Goal: Information Seeking & Learning: Check status

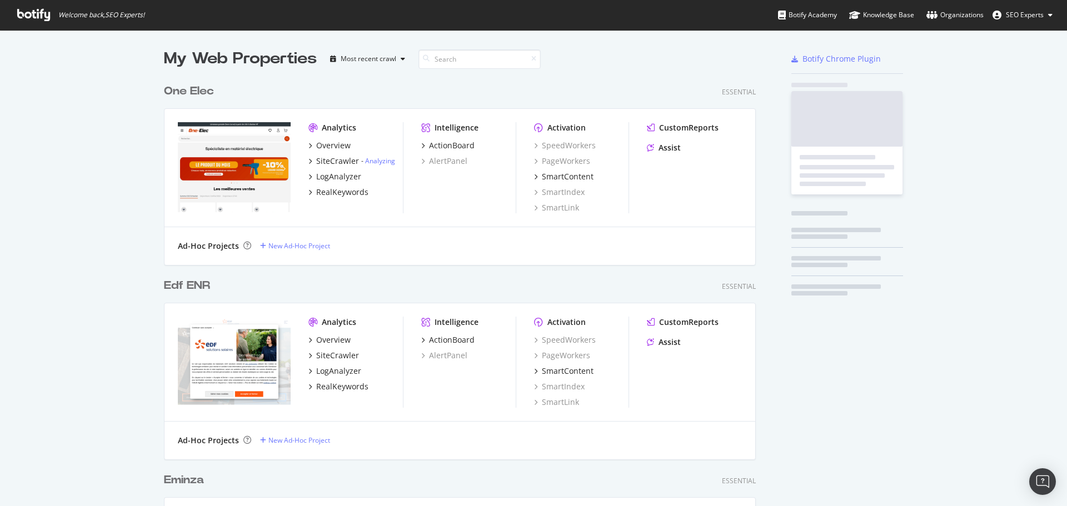
scroll to position [4069, 592]
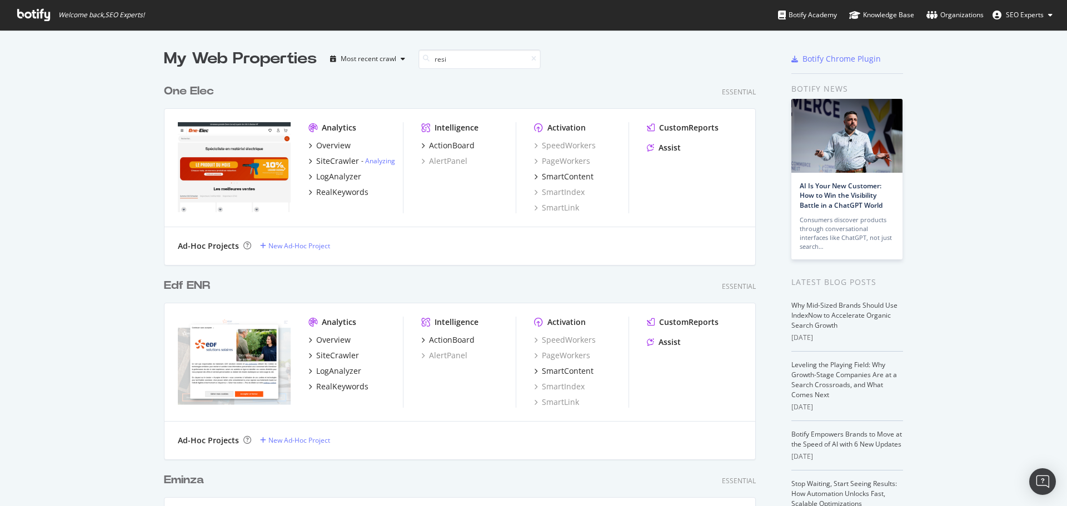
type input "resin"
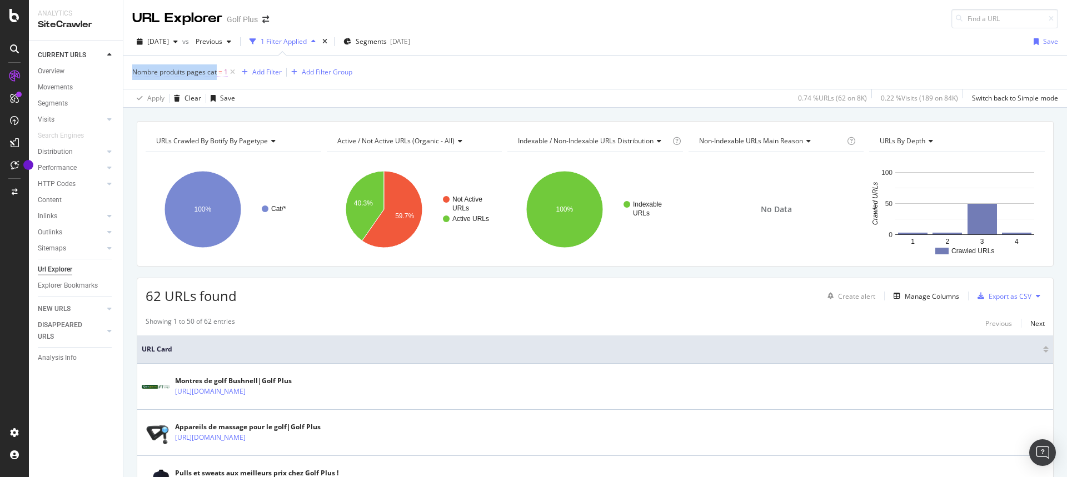
drag, startPoint x: 126, startPoint y: 72, endPoint x: 218, endPoint y: 72, distance: 92.2
click at [218, 72] on div "Nombre produits pages cat = 1 Add Filter Add Filter Group Apply Clear Save 0.74…" at bounding box center [594, 81] width 943 height 52
click at [184, 73] on span "Nombre produits pages cat" at bounding box center [174, 71] width 84 height 9
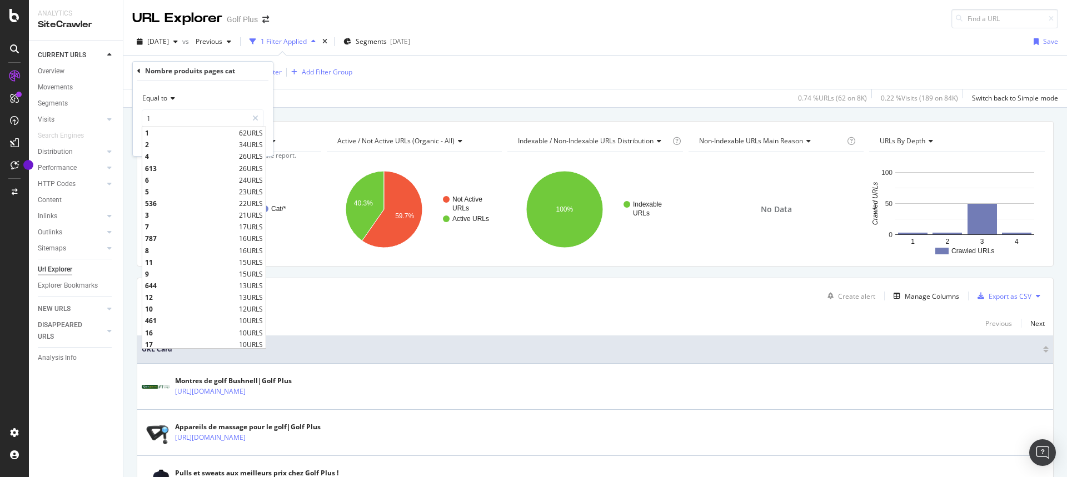
click at [362, 344] on span "URL Card" at bounding box center [591, 349] width 898 height 10
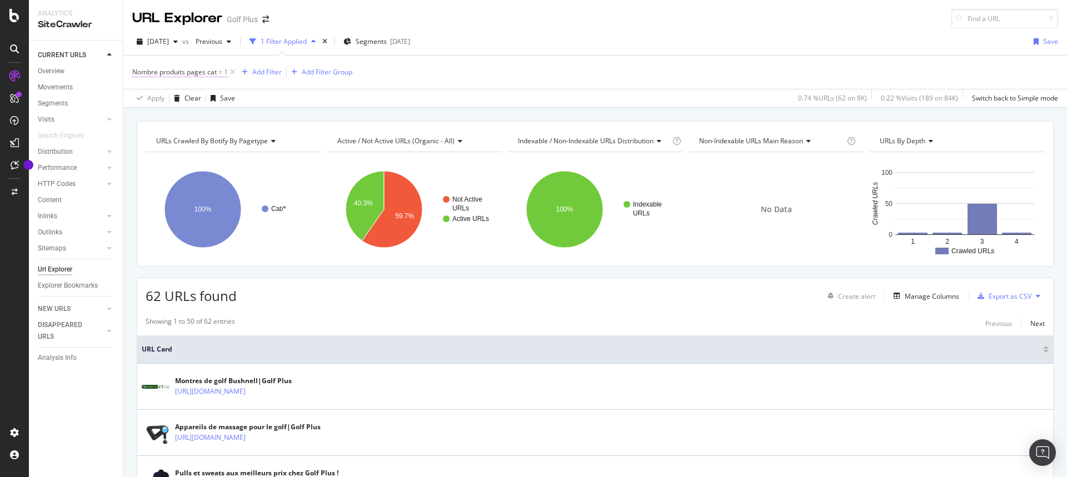
click at [171, 71] on span "Nombre produits pages cat" at bounding box center [174, 71] width 84 height 9
click at [196, 121] on input "1" at bounding box center [194, 118] width 105 height 18
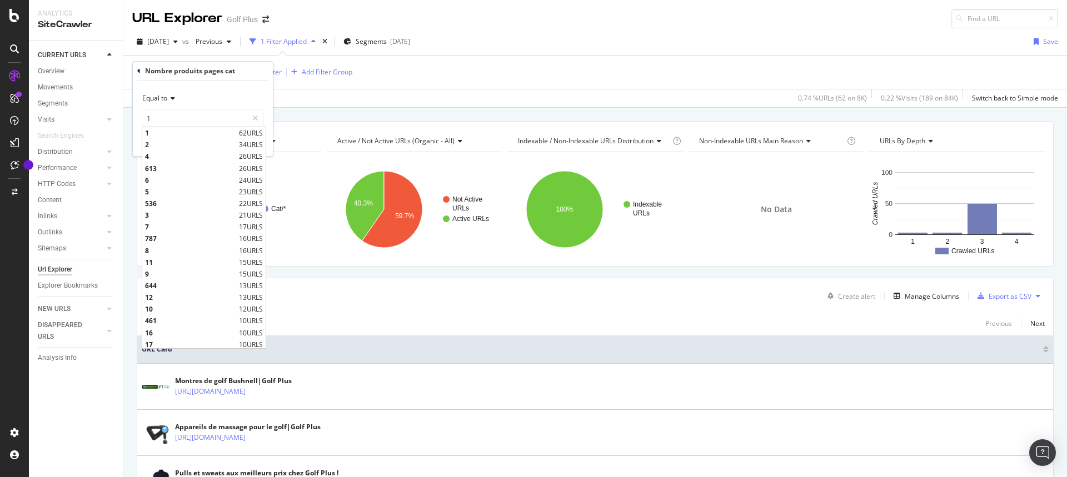
click at [437, 94] on div "Apply Clear Save 0.74 % URLs ( 62 on 8K ) 0.22 % Visits ( 189 on 84K ) Switch b…" at bounding box center [594, 98] width 943 height 18
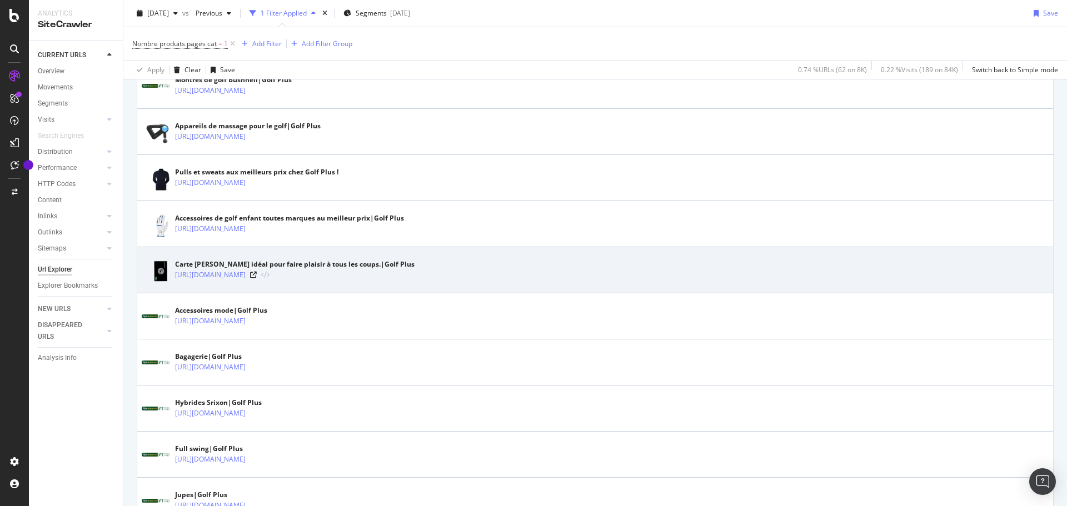
scroll to position [333, 0]
